Goal: Information Seeking & Learning: Find specific fact

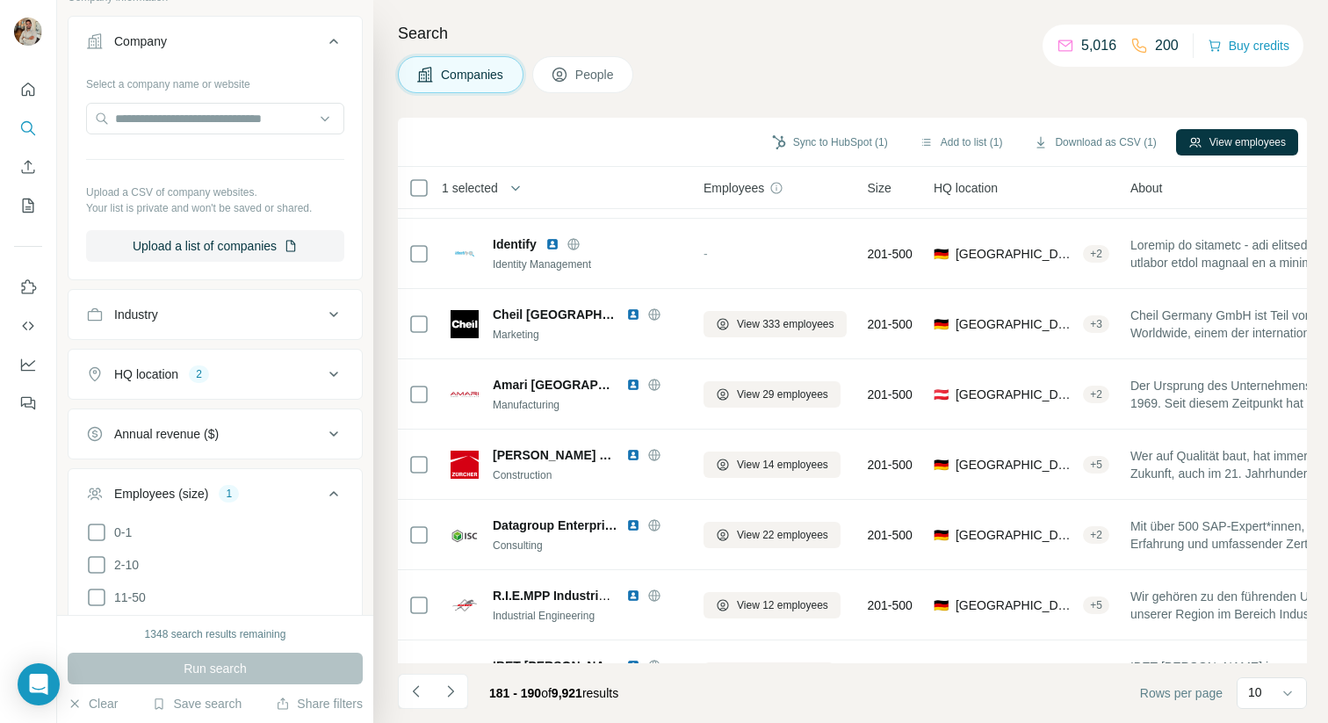
scroll to position [313, 0]
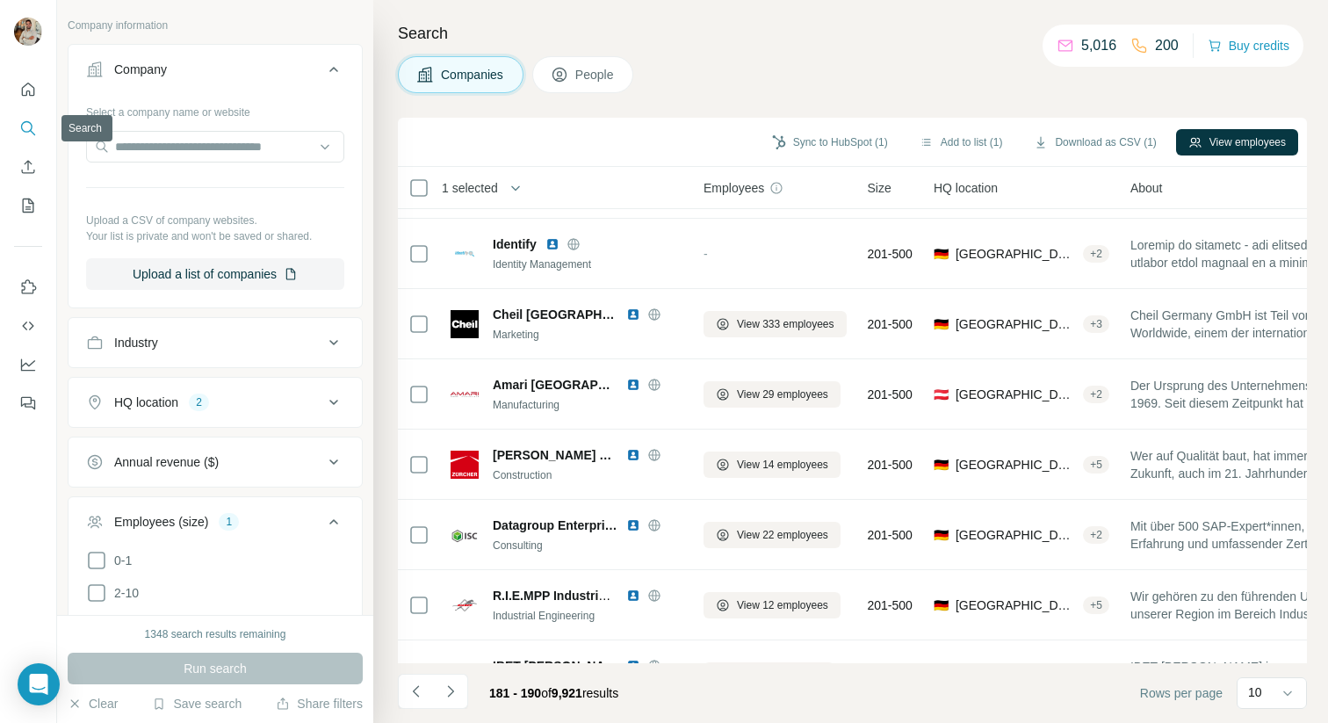
click at [26, 119] on icon "Search" at bounding box center [28, 128] width 18 height 18
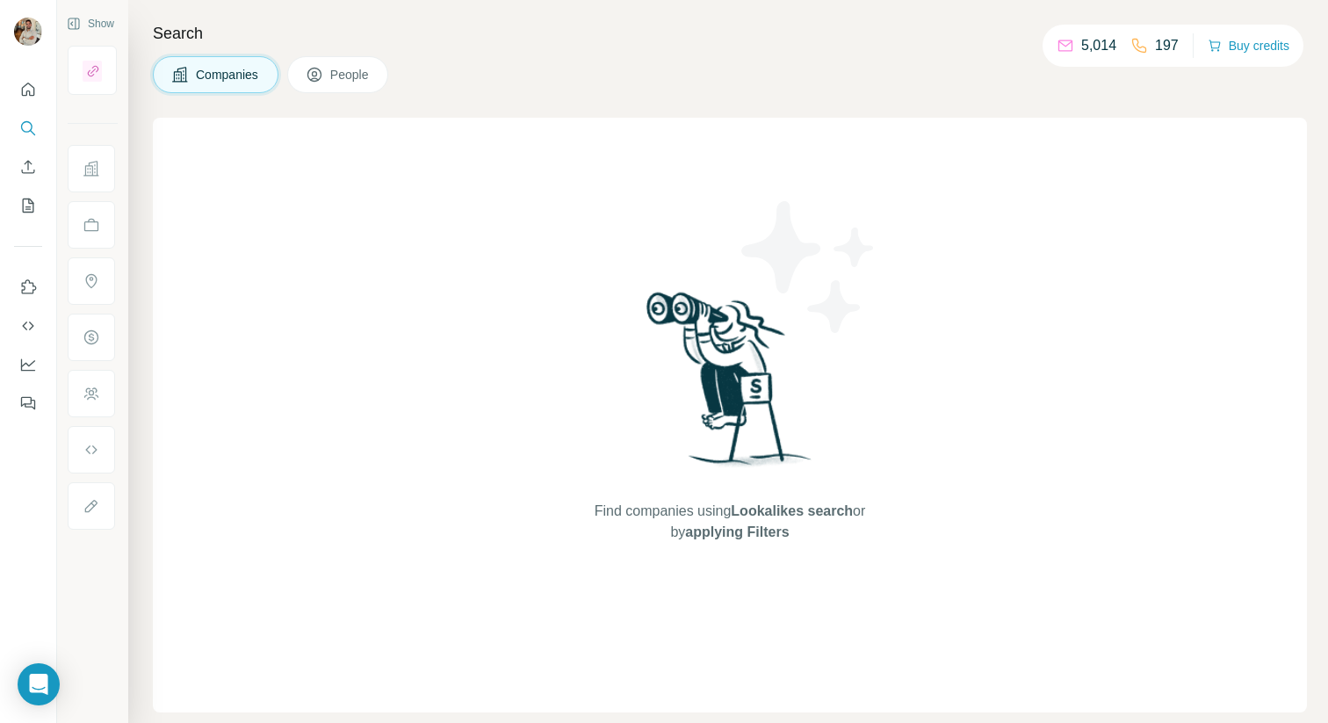
click at [207, 68] on span "Companies" at bounding box center [228, 75] width 64 height 18
click at [31, 122] on icon "Search" at bounding box center [28, 128] width 18 height 18
click at [28, 138] on button "Search" at bounding box center [28, 128] width 28 height 32
click at [262, 53] on div "Search Companies People Find companies using Lookalikes search or by applying F…" at bounding box center [727, 361] width 1199 height 723
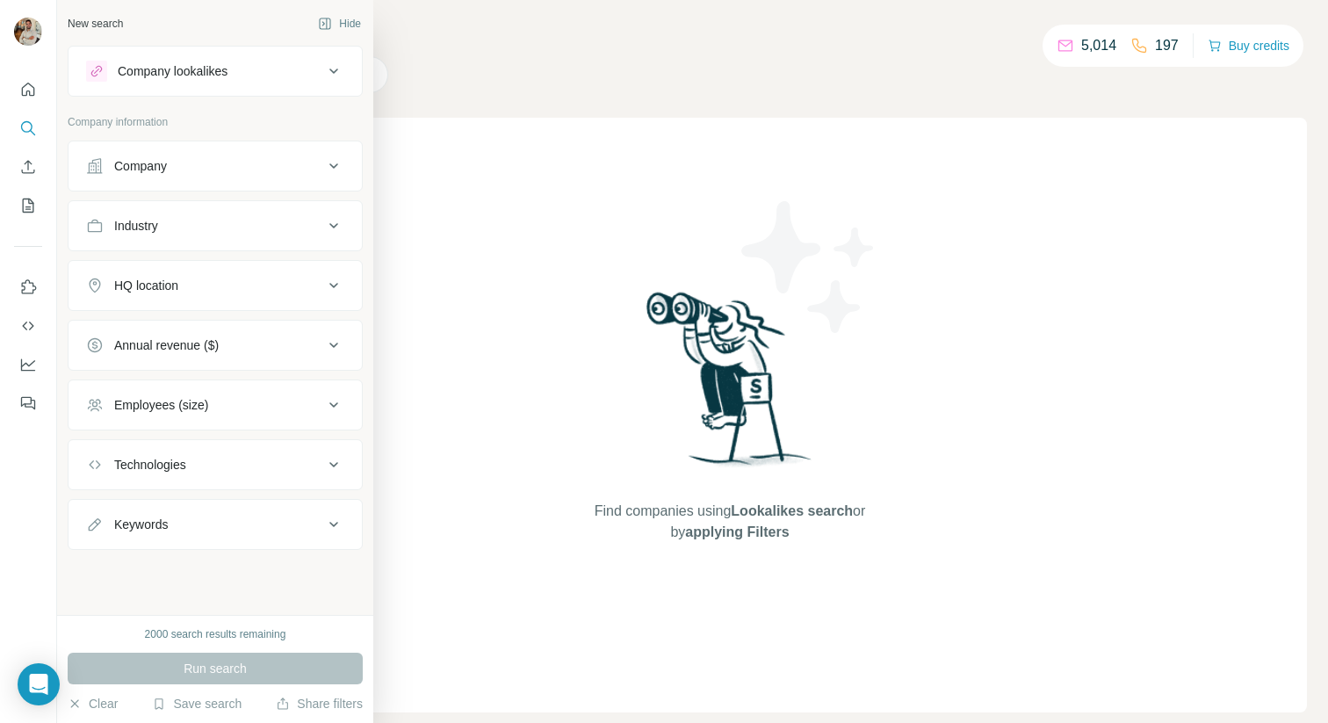
click at [237, 159] on div "Company" at bounding box center [204, 166] width 237 height 18
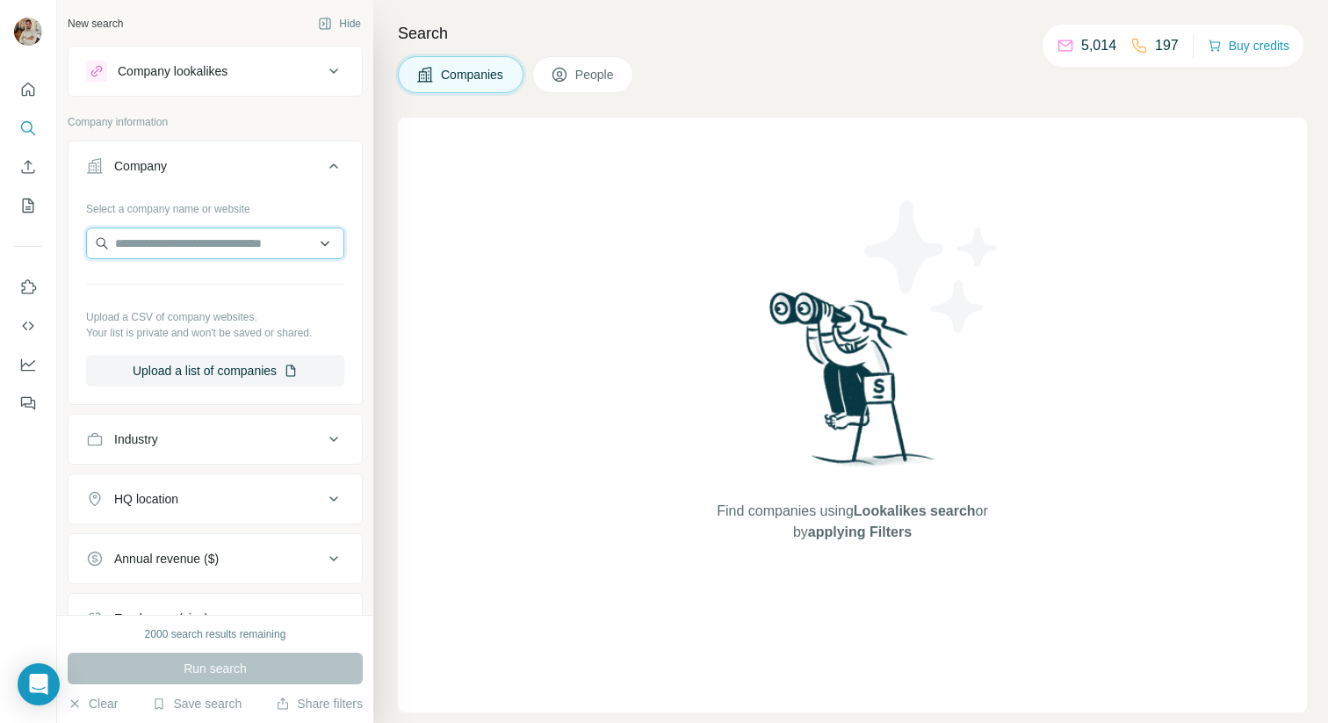
click at [223, 244] on input "text" at bounding box center [215, 243] width 258 height 32
paste input "**********"
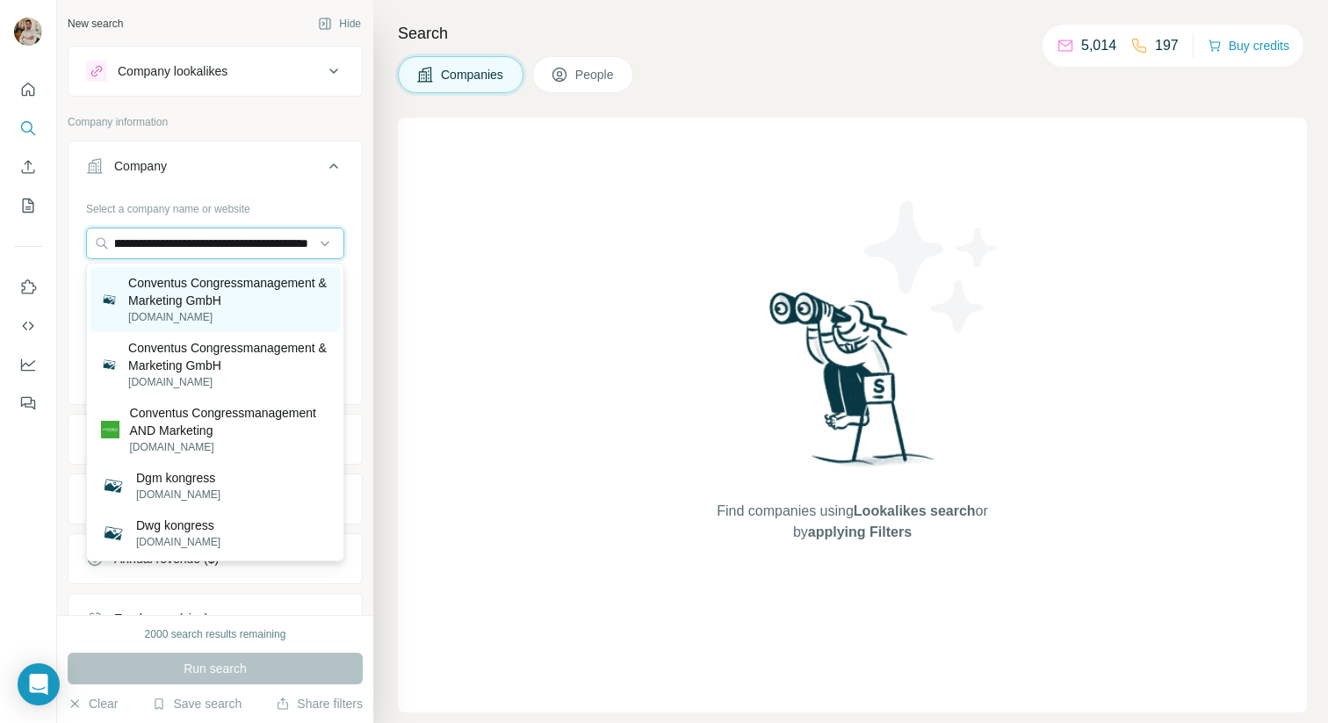
type input "**********"
click at [258, 295] on p "Conventus Congressmanagement & Marketing GmbH" at bounding box center [228, 291] width 201 height 35
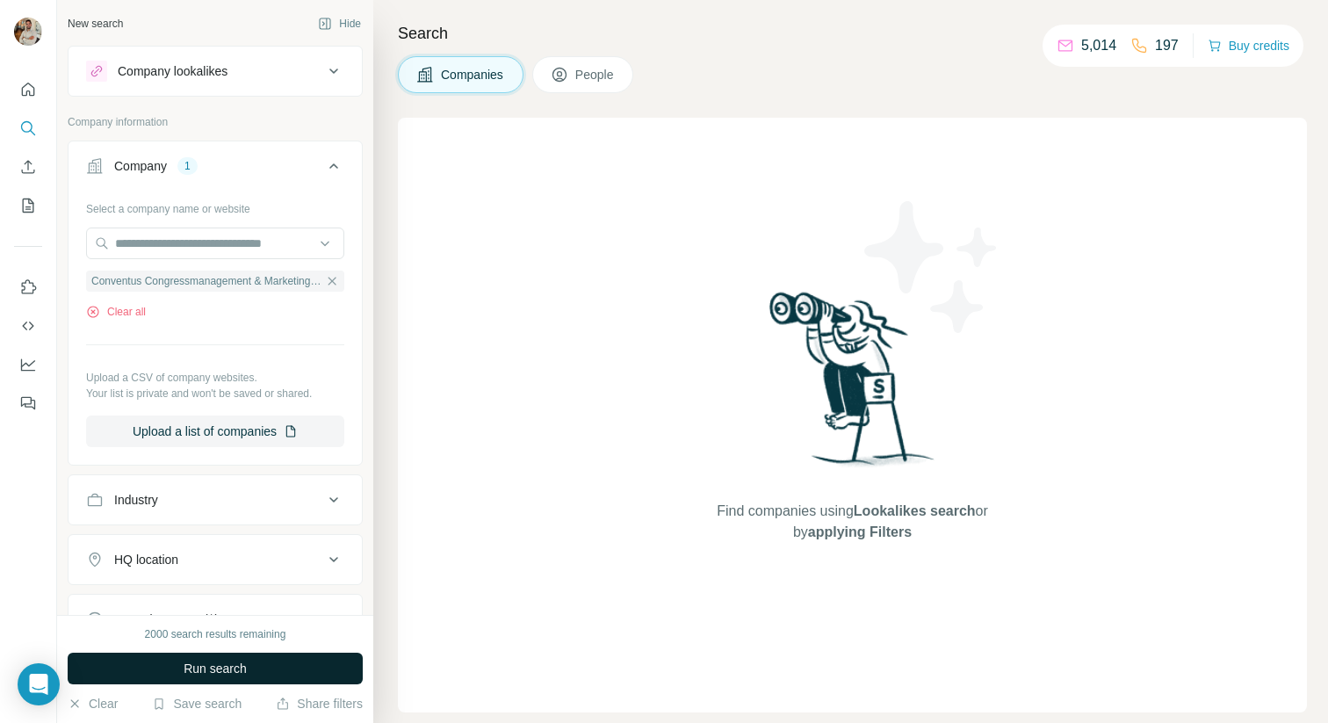
click at [227, 675] on span "Run search" at bounding box center [215, 668] width 63 height 18
